Goal: Unclear

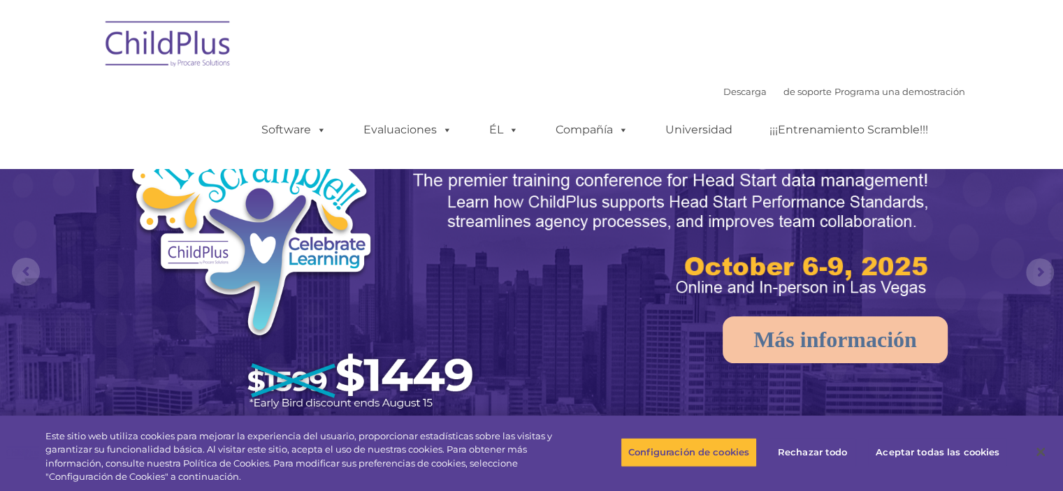
select select "MEDIUM"
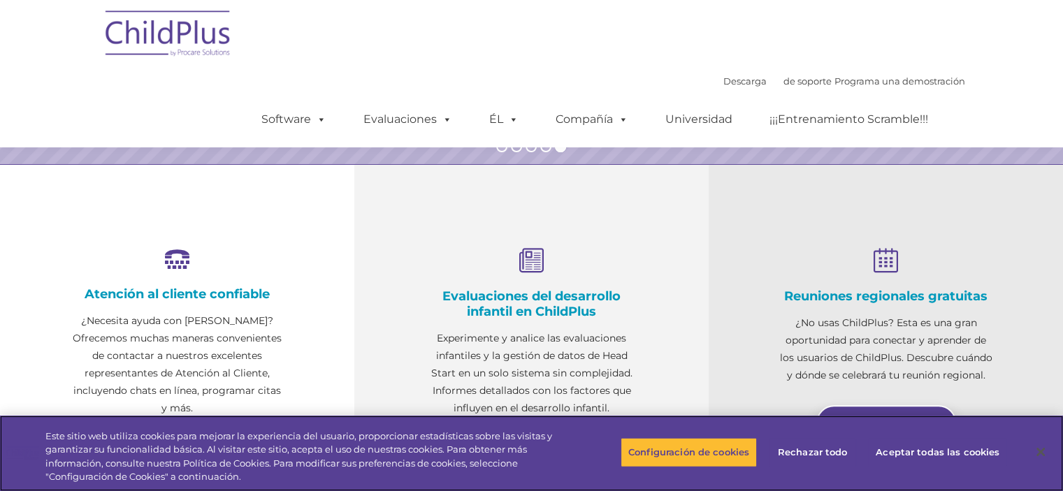
scroll to position [422, 0]
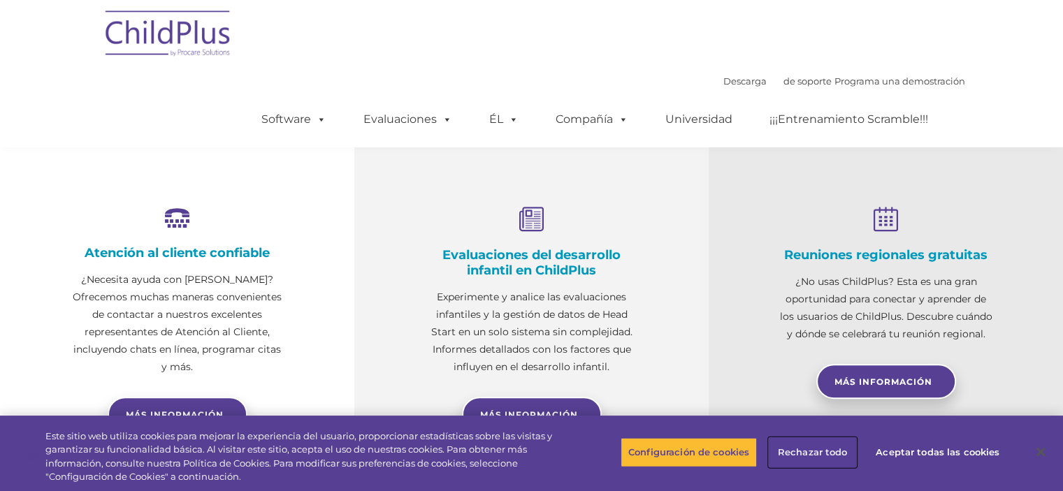
click at [830, 451] on font "Rechazar todo" at bounding box center [813, 452] width 70 height 11
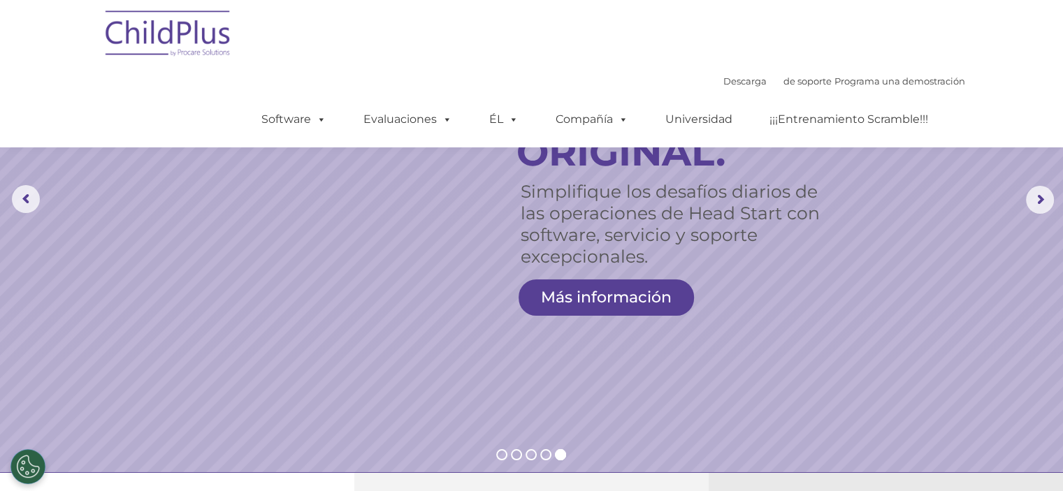
scroll to position [0, 0]
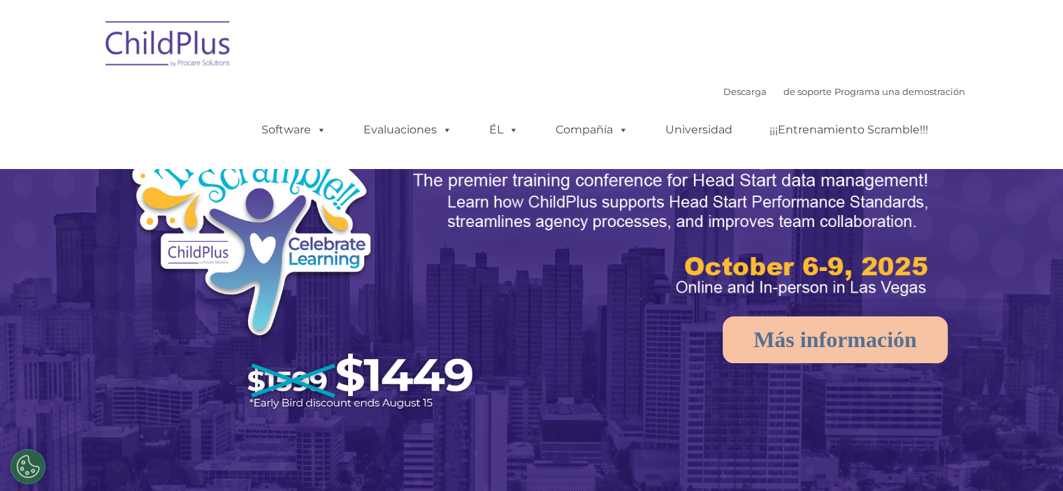
select select "MEDIUM"
